Goal: Information Seeking & Learning: Learn about a topic

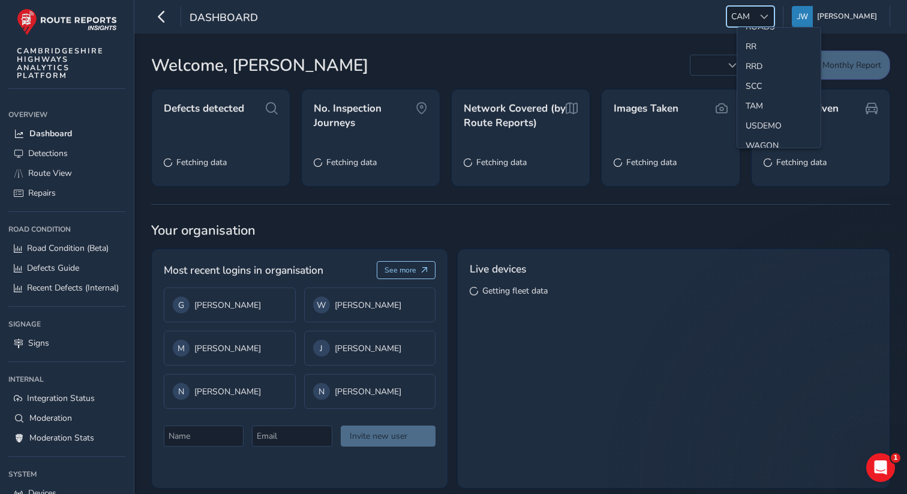
scroll to position [554, 0]
click at [760, 82] on li "SCC" at bounding box center [778, 81] width 83 height 20
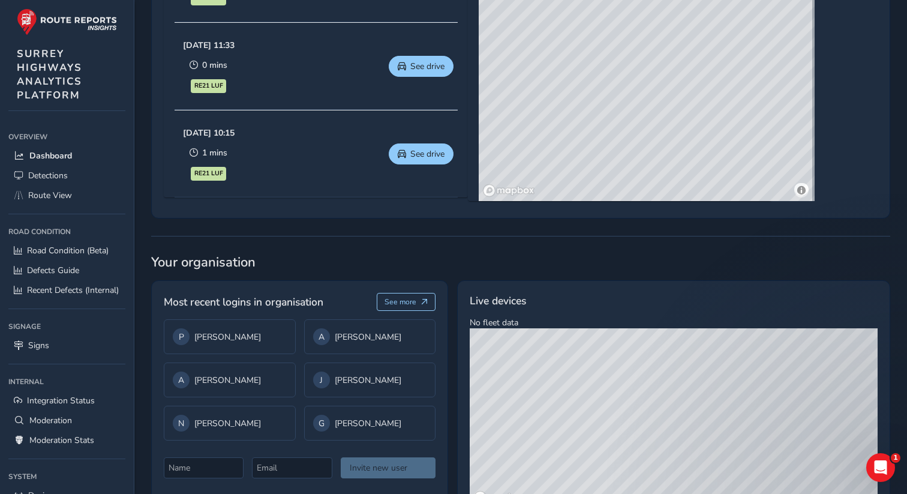
scroll to position [783, 0]
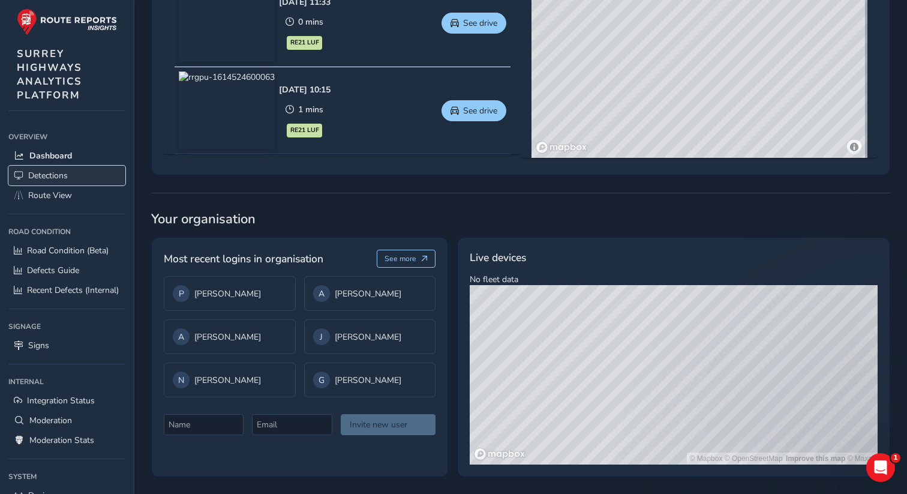
click at [58, 173] on span "Detections" at bounding box center [48, 175] width 40 height 11
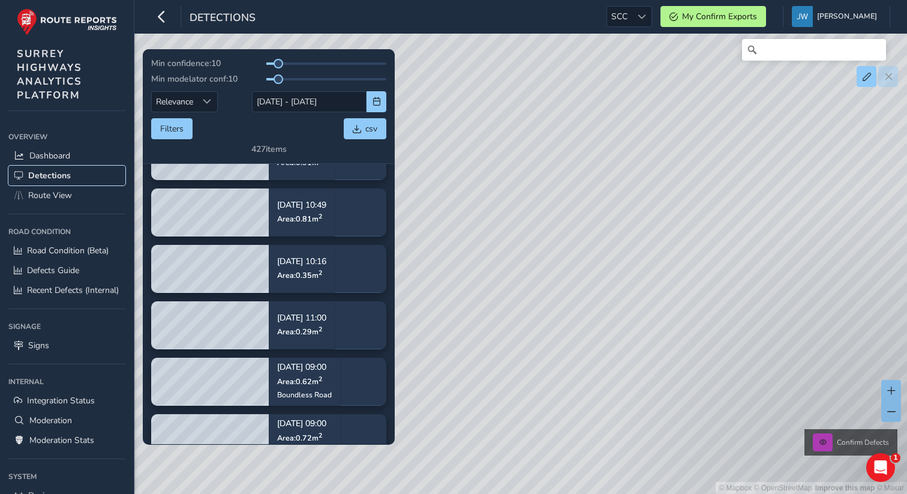
scroll to position [222, 0]
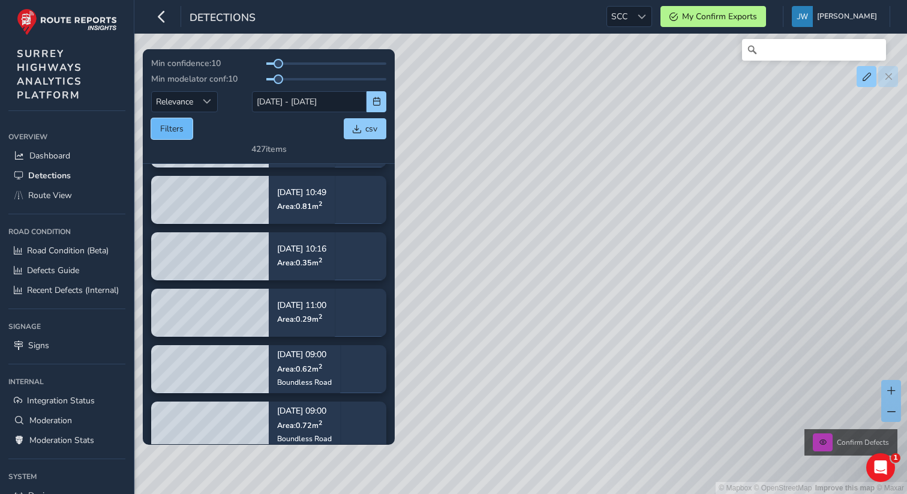
click at [176, 130] on button "Filters" at bounding box center [171, 128] width 41 height 21
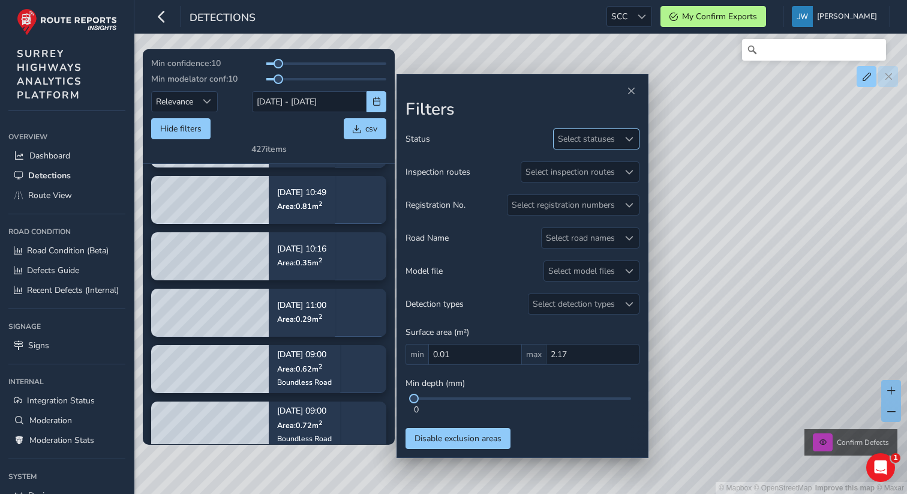
click at [571, 144] on div "Select statuses" at bounding box center [586, 139] width 65 height 20
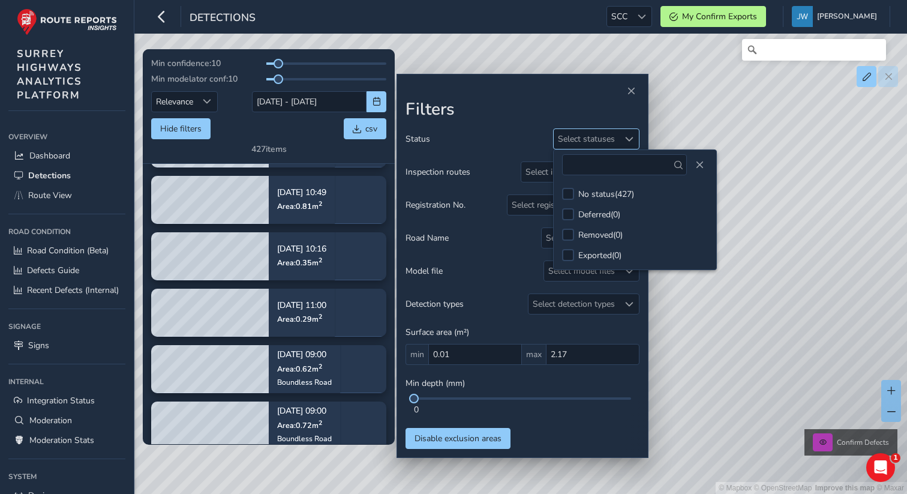
click at [571, 144] on div "Select statuses" at bounding box center [586, 139] width 65 height 20
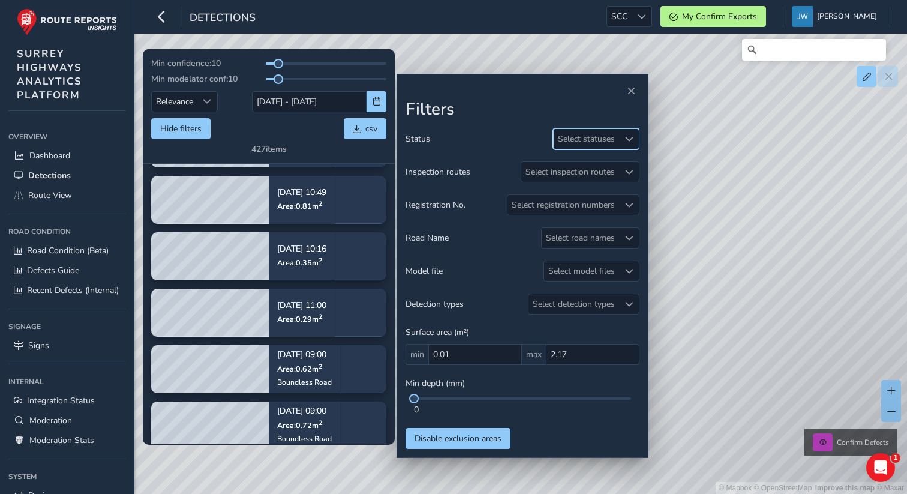
click at [260, 134] on div "Hide filters csv" at bounding box center [268, 128] width 235 height 21
click at [249, 115] on div "Min confidence: 10 Min modelator conf: 10 Relevance Relevance 16/09/2025 - 30/0…" at bounding box center [268, 106] width 235 height 97
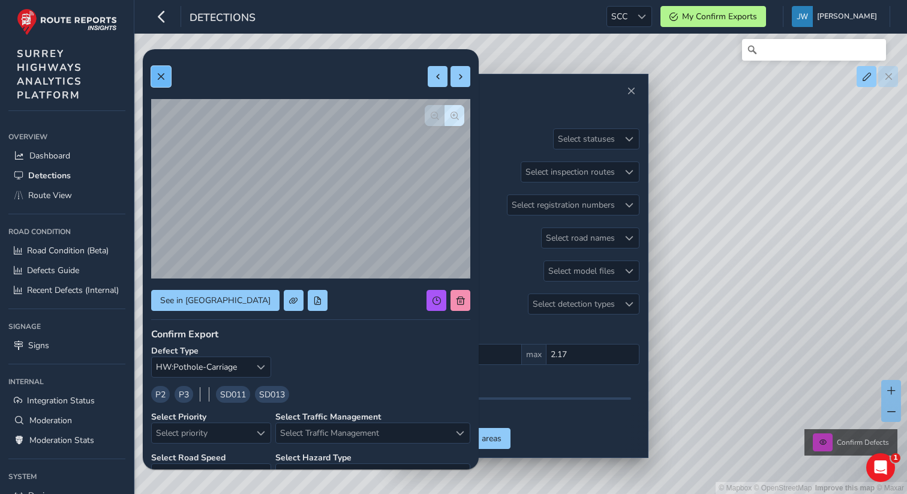
click at [164, 76] on span at bounding box center [161, 77] width 8 height 8
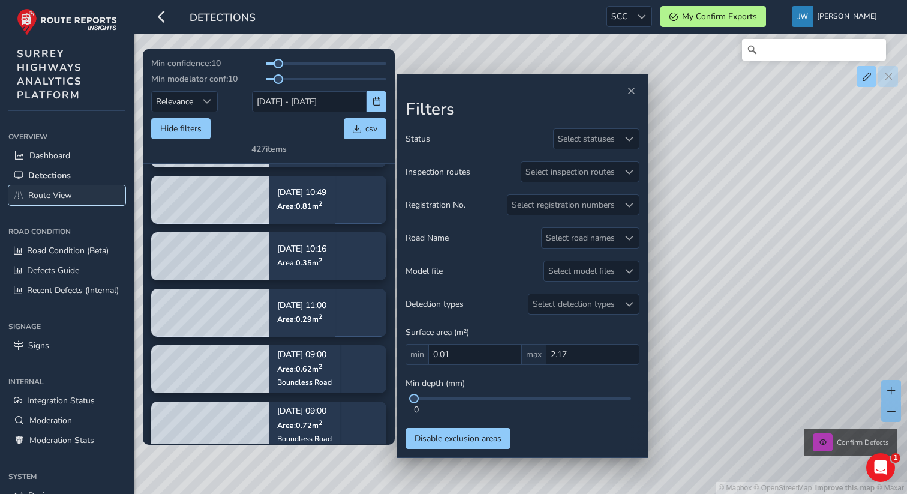
click at [53, 195] on span "Route View" at bounding box center [50, 195] width 44 height 11
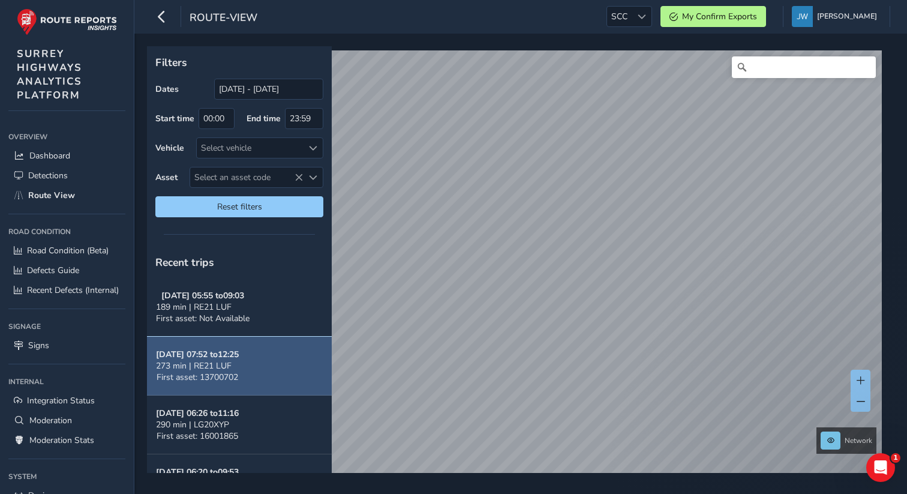
click at [273, 373] on button "Sep 29, 07:52 to 12:25 273 min | RE21 LUF First asset: 13700702" at bounding box center [239, 366] width 185 height 59
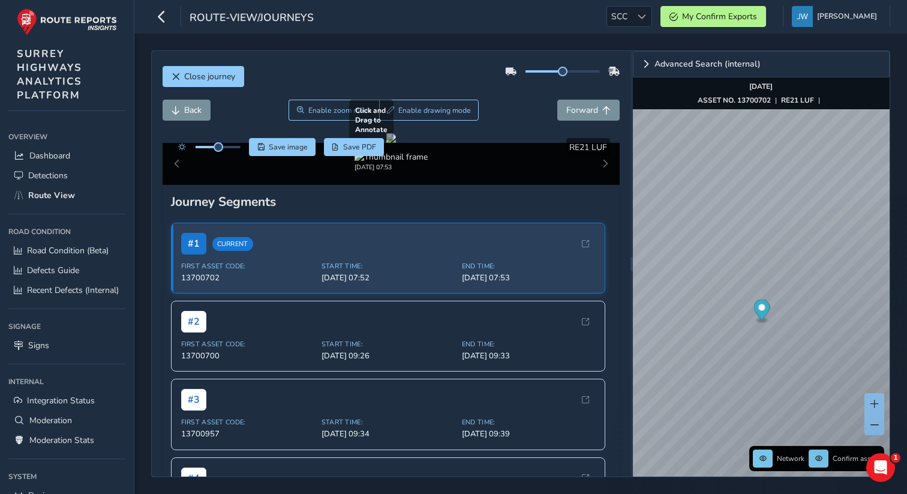
click at [394, 143] on div at bounding box center [391, 138] width 10 height 10
click at [396, 143] on div at bounding box center [391, 138] width 10 height 10
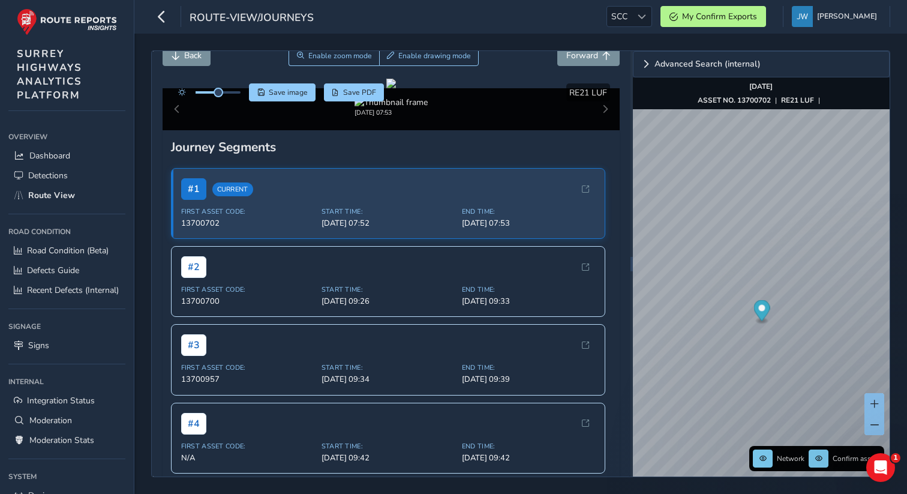
scroll to position [52, 0]
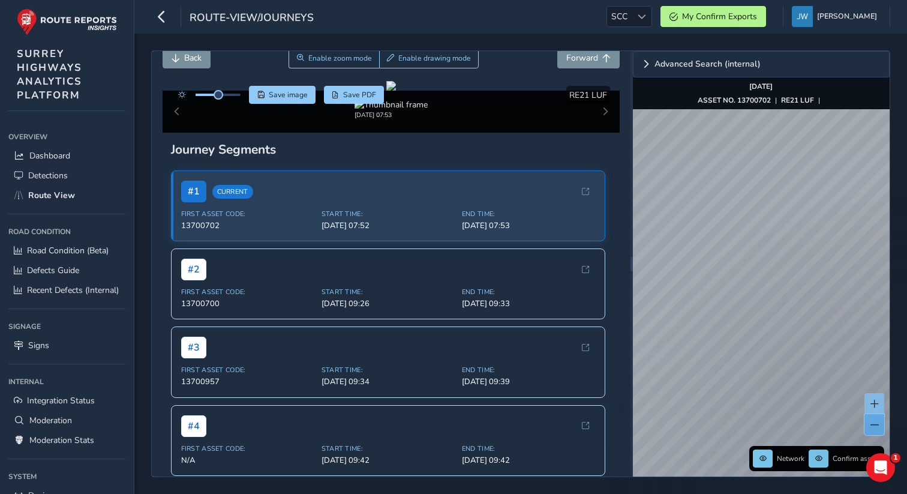
click at [876, 426] on span at bounding box center [875, 425] width 8 height 8
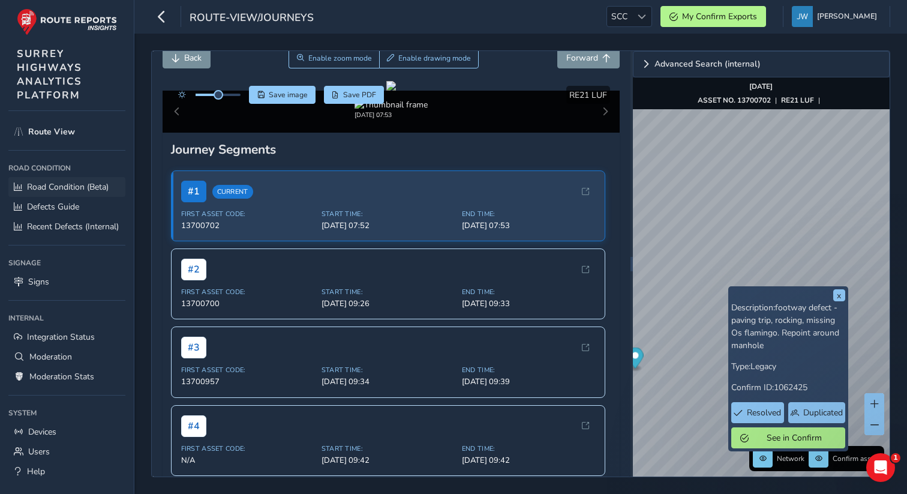
scroll to position [83, 0]
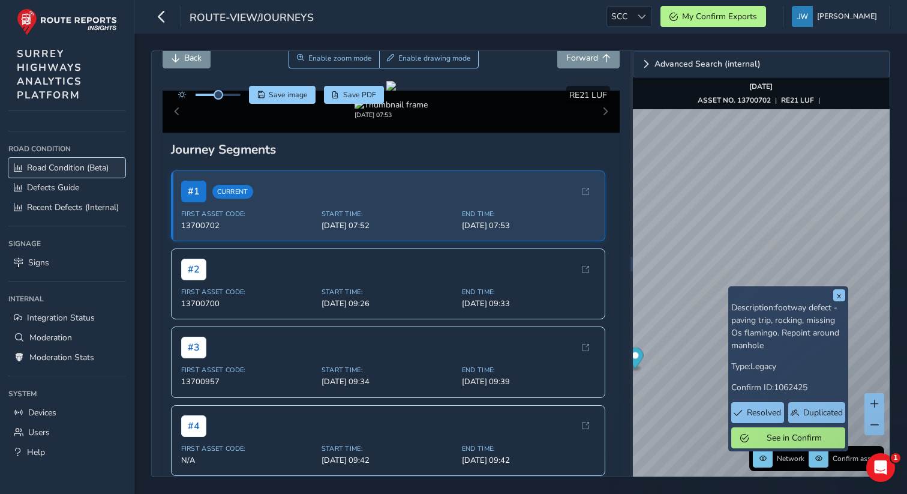
click at [43, 172] on span "Road Condition (Beta)" at bounding box center [68, 167] width 82 height 11
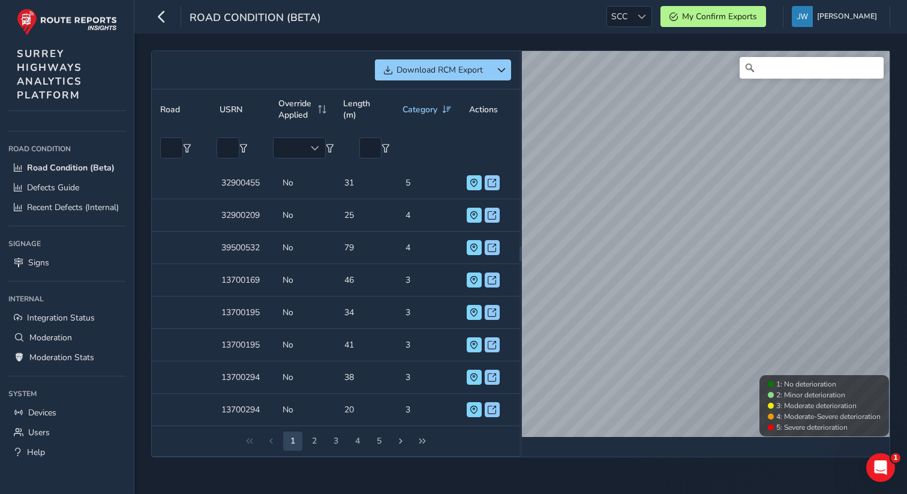
click at [230, 187] on td "USRN 32900455" at bounding box center [243, 183] width 61 height 32
click at [475, 182] on span at bounding box center [474, 183] width 8 height 8
click at [490, 182] on span at bounding box center [492, 183] width 8 height 8
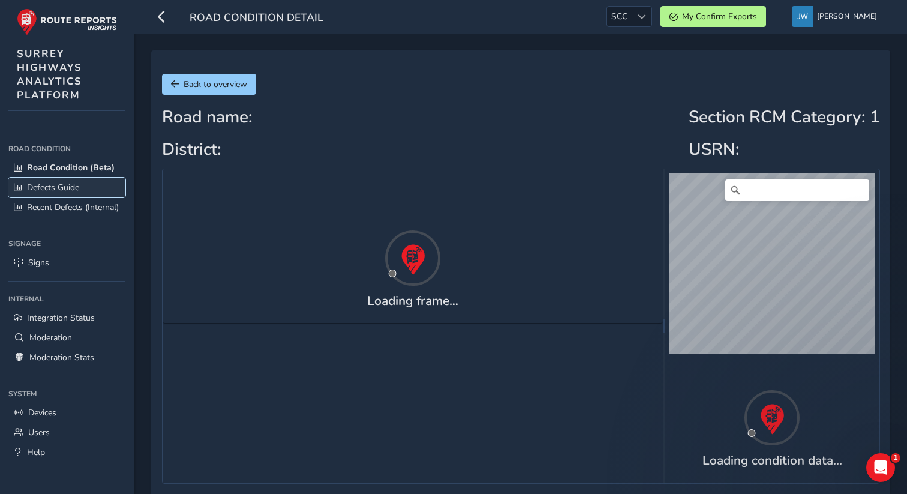
click at [63, 187] on span "Defects Guide" at bounding box center [53, 187] width 52 height 11
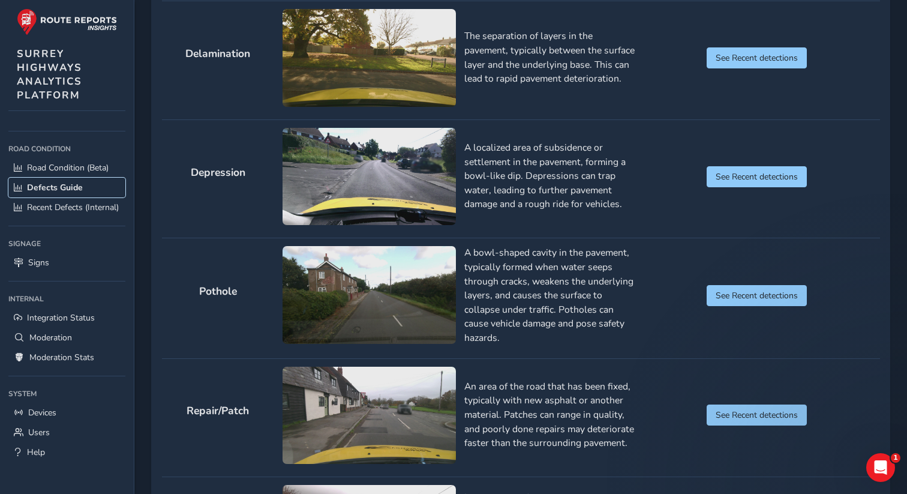
scroll to position [925, 0]
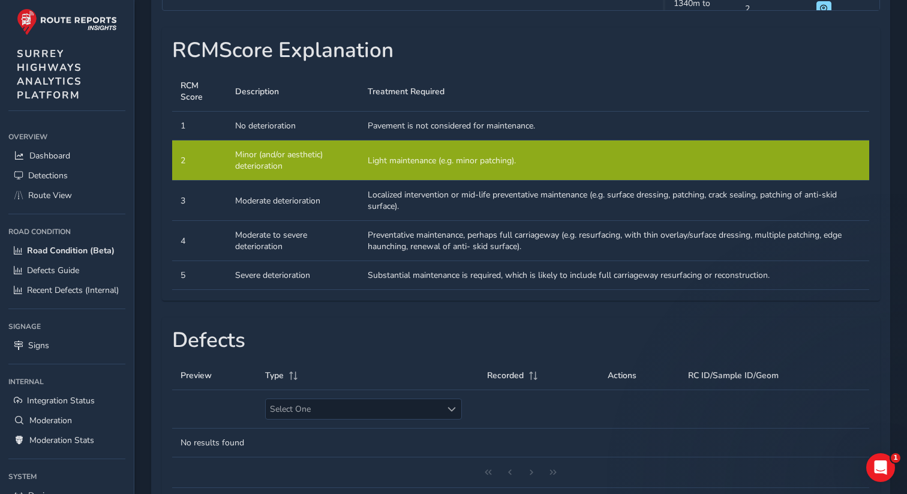
scroll to position [568, 0]
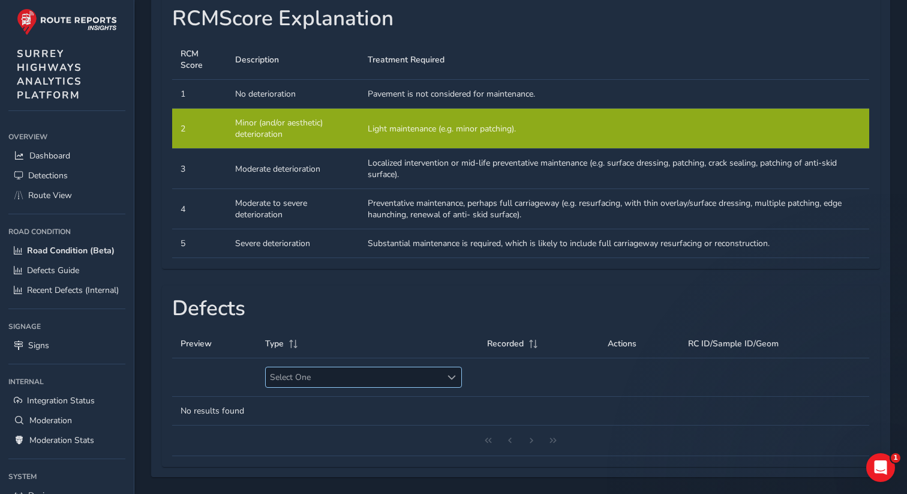
click at [454, 376] on span "Select One" at bounding box center [452, 377] width 8 height 8
click at [547, 288] on div "Defects Preview Type Recorded Actions RC ID/Sample ID/Geom Select One Select On…" at bounding box center [521, 376] width 718 height 181
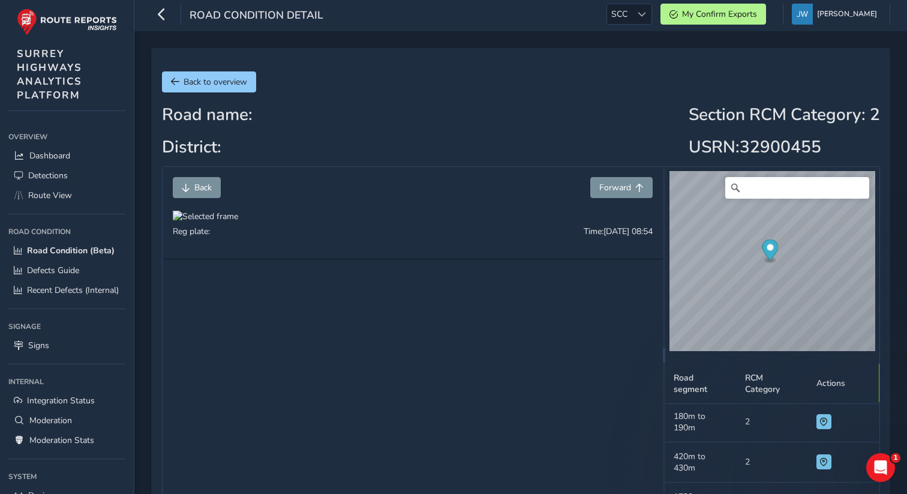
scroll to position [0, 0]
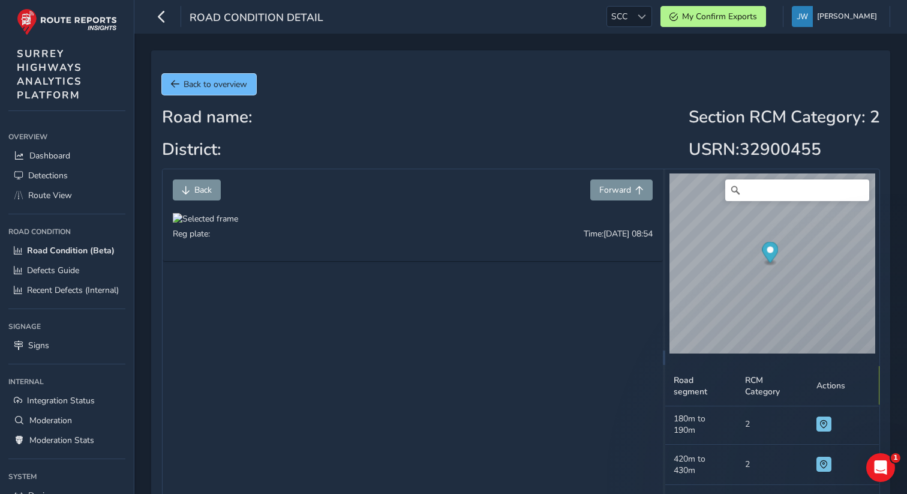
click at [185, 86] on span "Back to overview" at bounding box center [216, 84] width 64 height 11
